Goal: Book appointment/travel/reservation

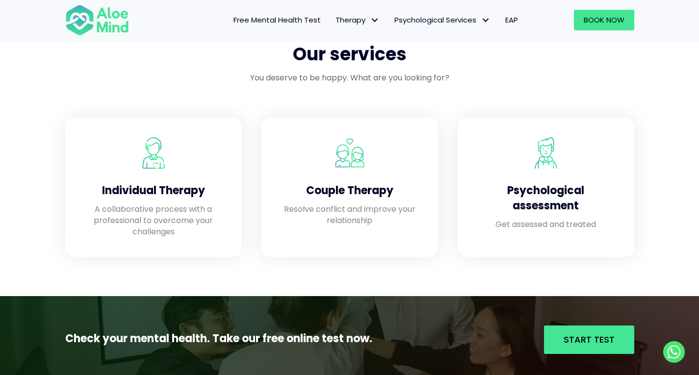
scroll to position [909, 0]
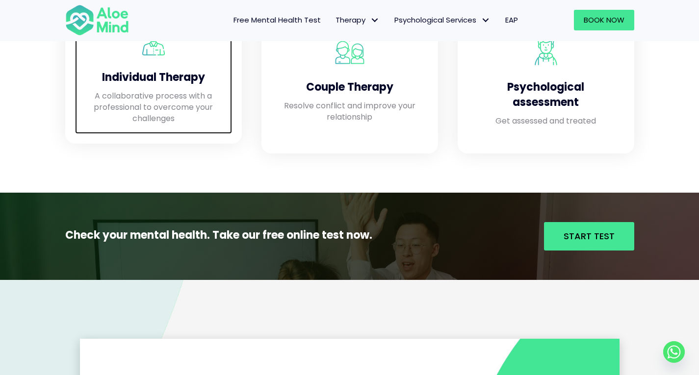
click at [163, 102] on p "A collaborative process with a professional to overcome your challenges" at bounding box center [153, 107] width 137 height 34
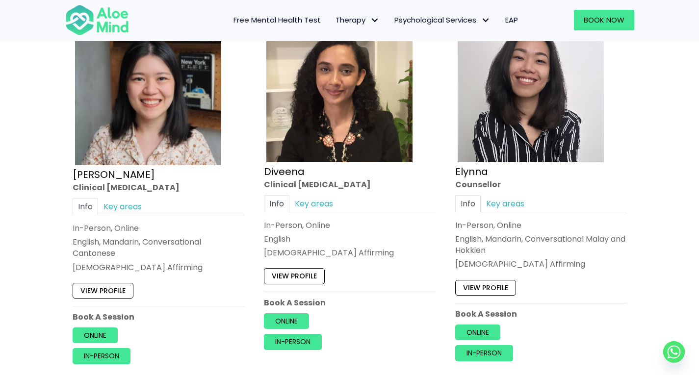
scroll to position [1267, 0]
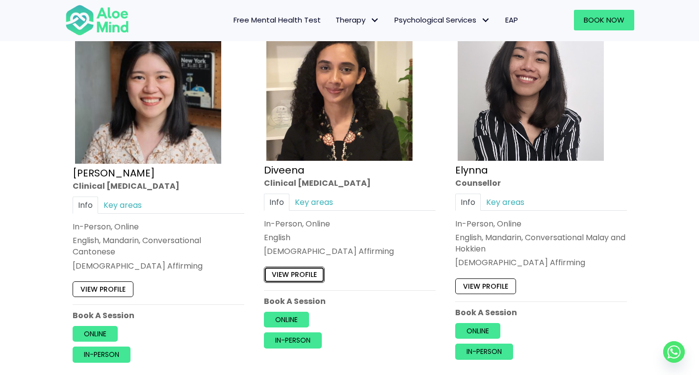
click at [303, 276] on link "View profile" at bounding box center [294, 275] width 61 height 16
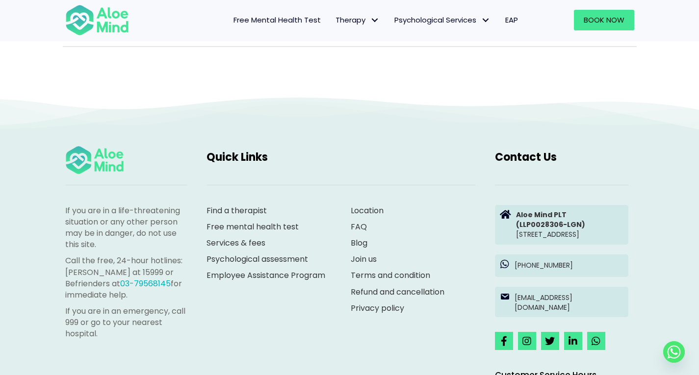
scroll to position [4504, 0]
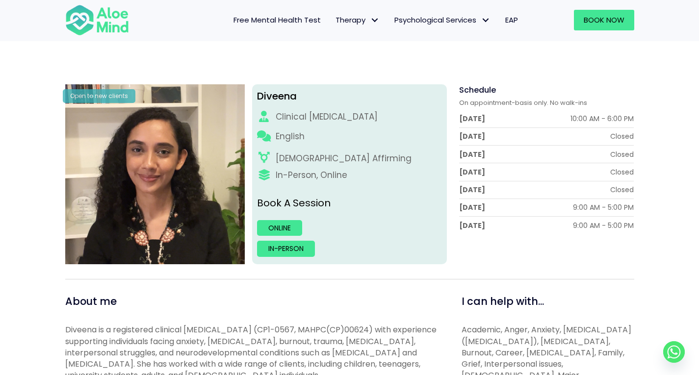
scroll to position [113, 0]
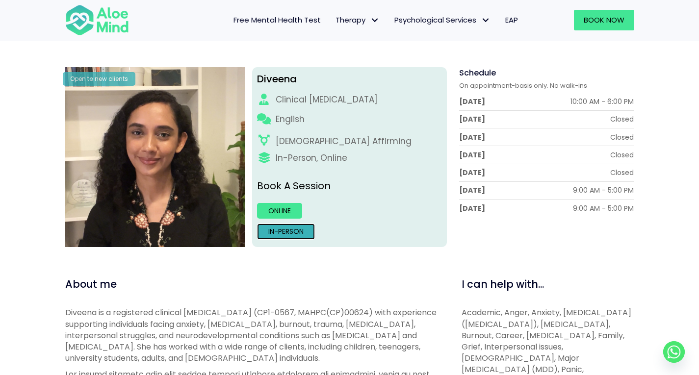
click at [289, 235] on link "In-person" at bounding box center [286, 232] width 58 height 16
click at [287, 207] on link "Online" at bounding box center [279, 211] width 45 height 16
